Goal: Task Accomplishment & Management: Manage account settings

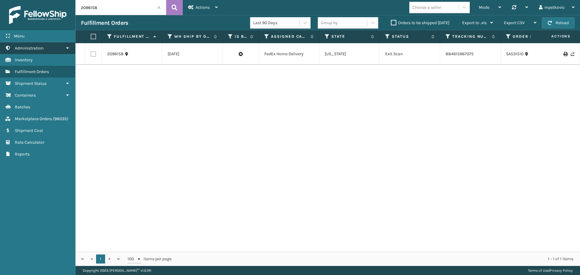
click at [46, 47] on link "Administration" at bounding box center [37, 48] width 75 height 12
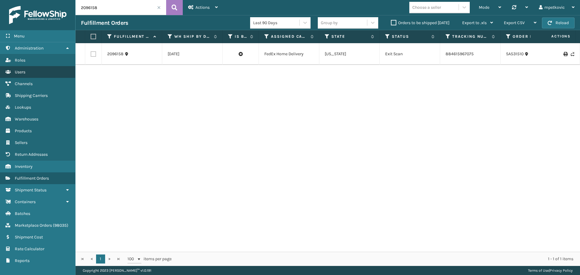
click at [32, 72] on link "Users" at bounding box center [37, 72] width 75 height 12
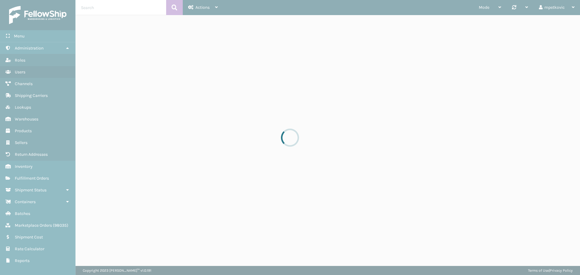
click at [107, 6] on div at bounding box center [290, 137] width 580 height 275
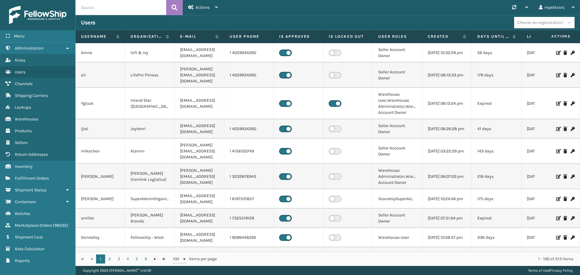
click at [104, 5] on input "text" at bounding box center [121, 7] width 91 height 15
type input "gil"
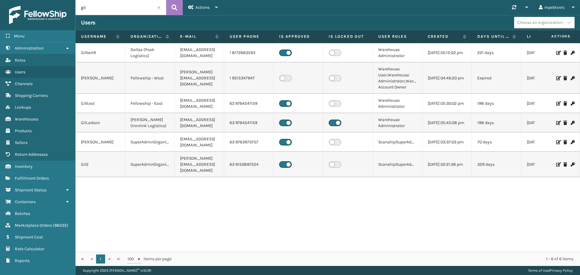
click at [556, 143] on icon at bounding box center [558, 142] width 4 height 4
